Goal: Transaction & Acquisition: Subscribe to service/newsletter

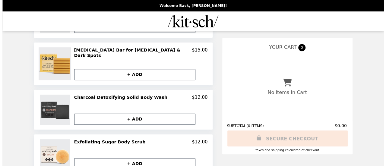
scroll to position [151, 0]
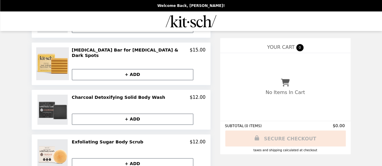
click at [141, 53] on div "[MEDICAL_DATA] Bar for [MEDICAL_DATA] & Dark Spots $15.00 Default Title + ADD" at bounding box center [139, 63] width 134 height 33
click at [138, 48] on h2 "[MEDICAL_DATA] Bar for [MEDICAL_DATA] & Dark Spots" at bounding box center [131, 52] width 118 height 11
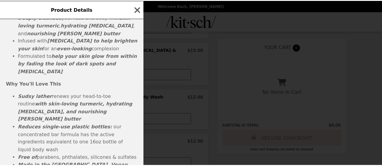
scroll to position [203, 0]
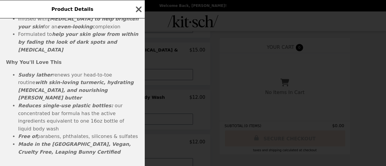
click at [137, 11] on icon "button" at bounding box center [139, 9] width 6 height 6
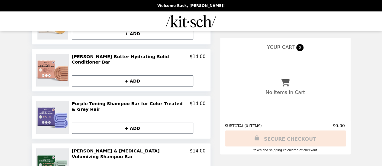
scroll to position [272, 0]
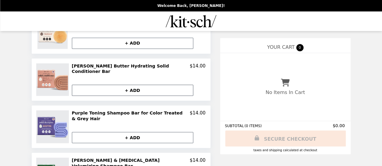
click at [135, 85] on button "+ ADD" at bounding box center [132, 90] width 121 height 11
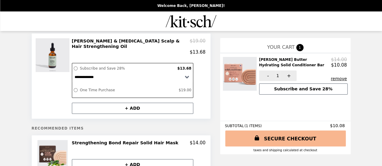
scroll to position [0, 0]
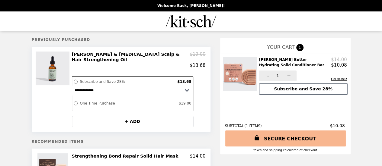
click at [143, 120] on button "+ ADD" at bounding box center [132, 121] width 121 height 11
select select "**********"
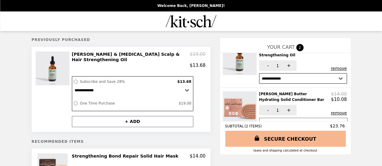
scroll to position [23, 0]
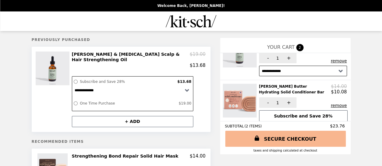
click at [302, 112] on button "Subscribe and Save 28%" at bounding box center [303, 115] width 88 height 11
select select "**********"
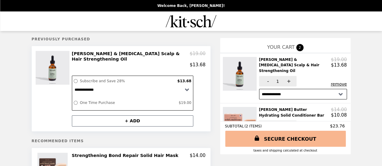
scroll to position [0, 0]
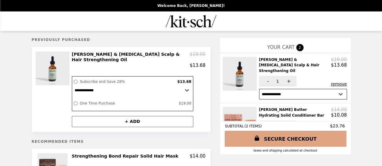
click at [284, 140] on link "SECURE CHECKOUT" at bounding box center [286, 139] width 122 height 16
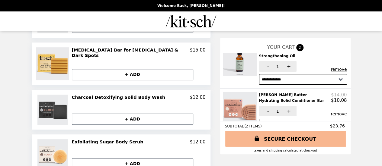
scroll to position [23, 0]
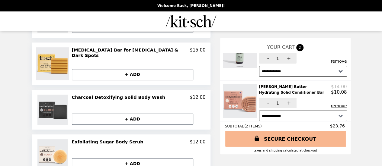
click at [334, 104] on button "remove" at bounding box center [338, 106] width 16 height 5
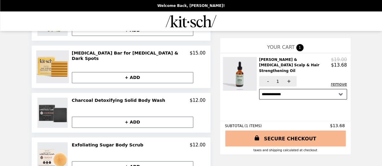
scroll to position [65, 0]
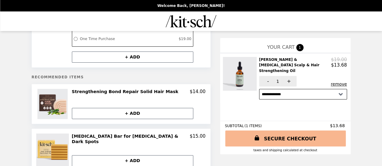
click at [184, 19] on img "Main" at bounding box center [191, 21] width 51 height 12
